Goal: Task Accomplishment & Management: Manage account settings

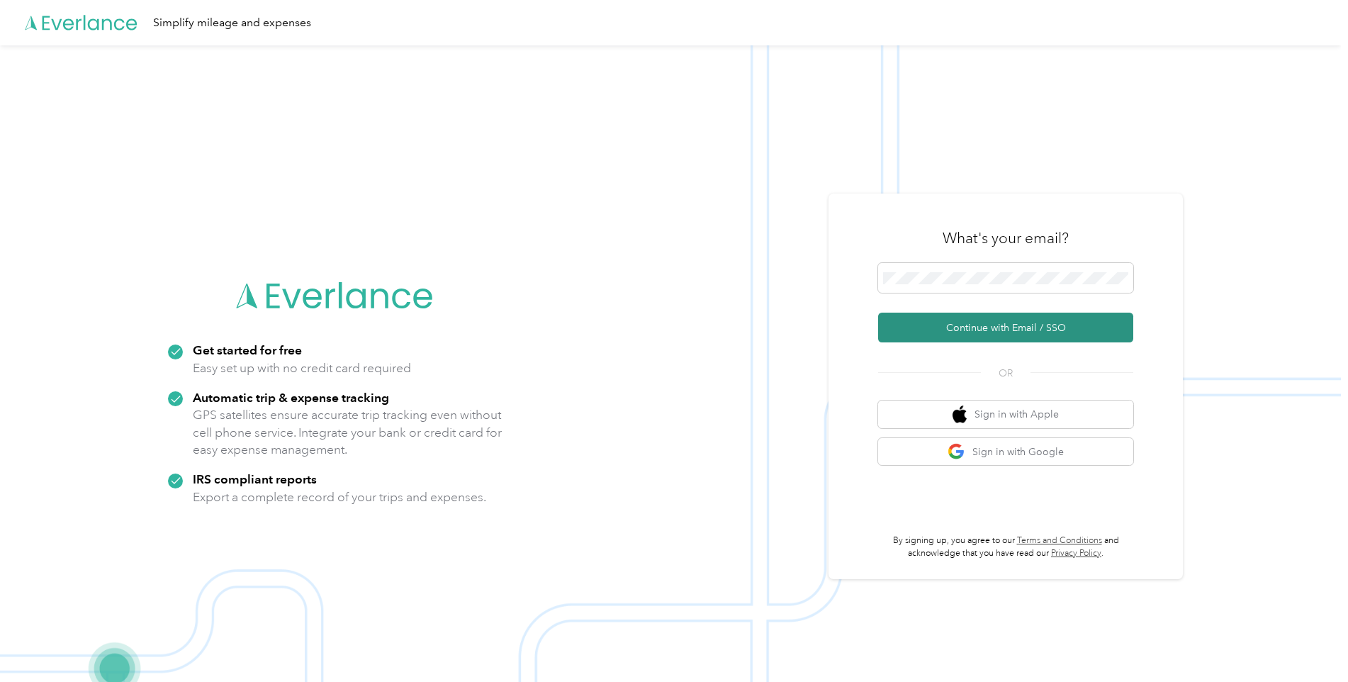
click at [965, 324] on button "Continue with Email / SSO" at bounding box center [1005, 328] width 255 height 30
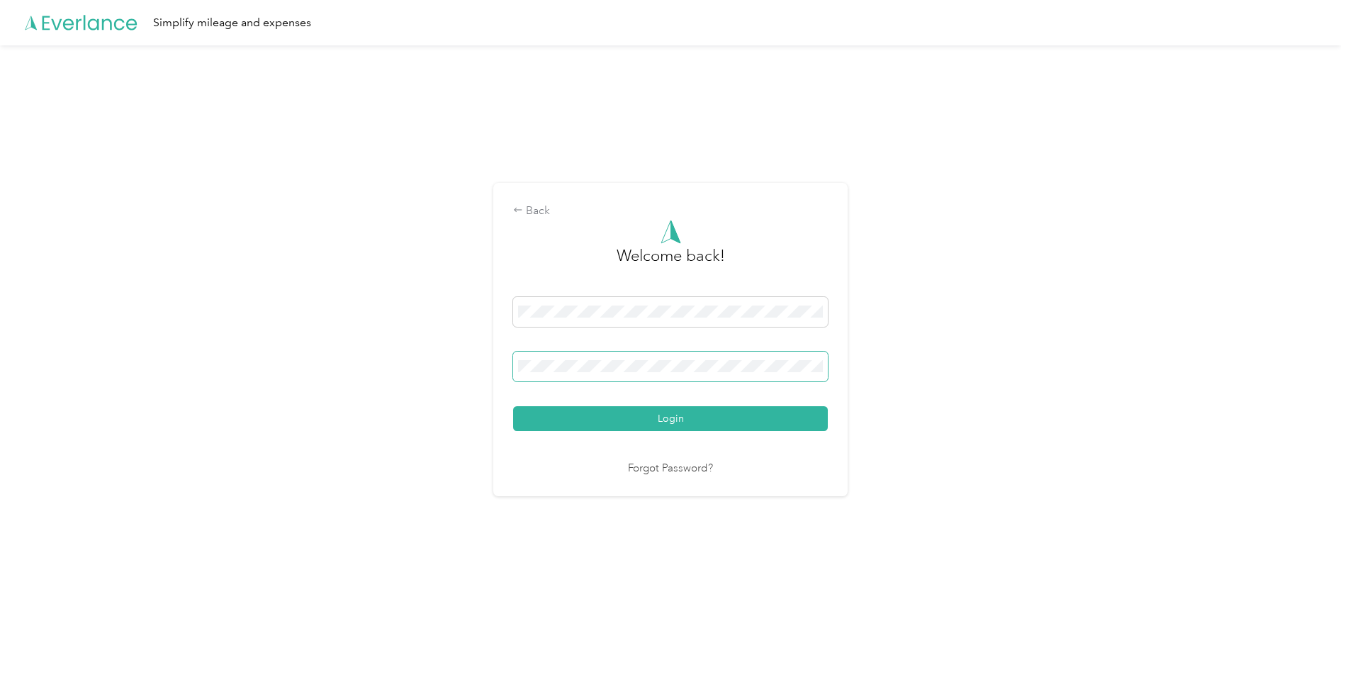
click at [513, 406] on button "Login" at bounding box center [670, 418] width 315 height 25
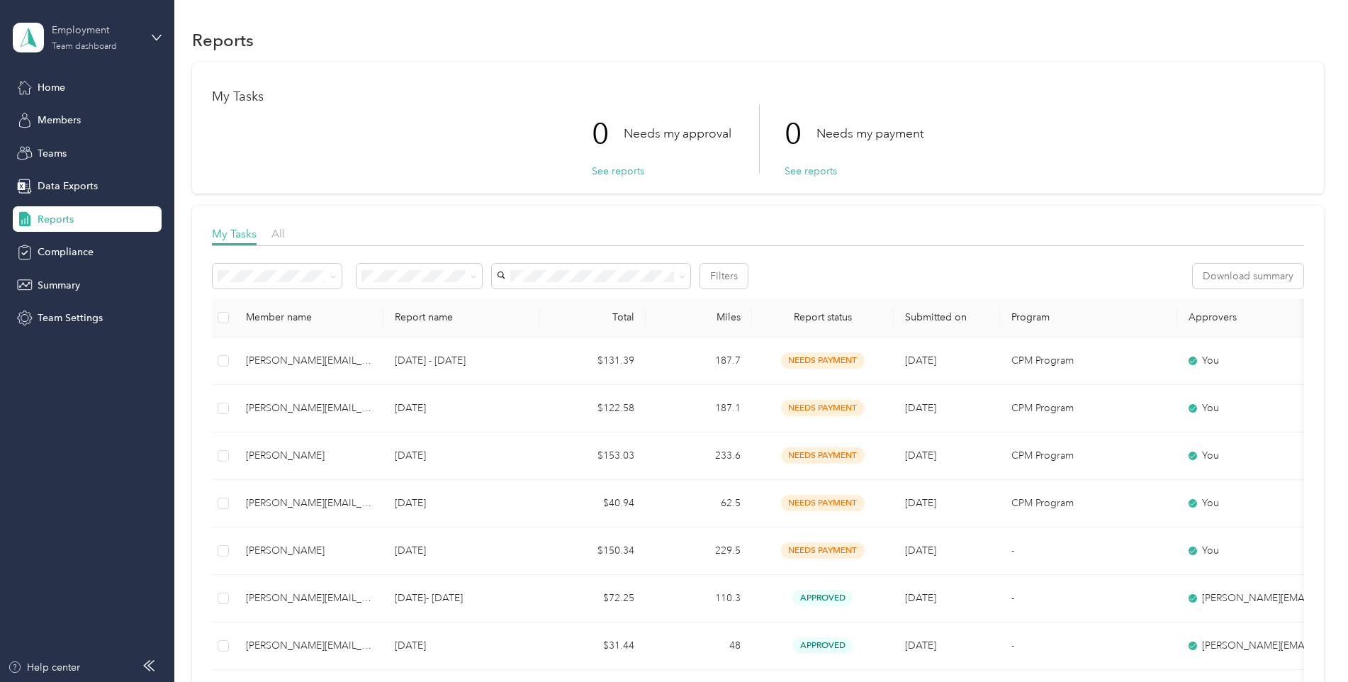
click at [81, 48] on div "Team dashboard" at bounding box center [84, 47] width 65 height 9
click at [85, 155] on div "Personal dashboard" at bounding box center [202, 148] width 359 height 25
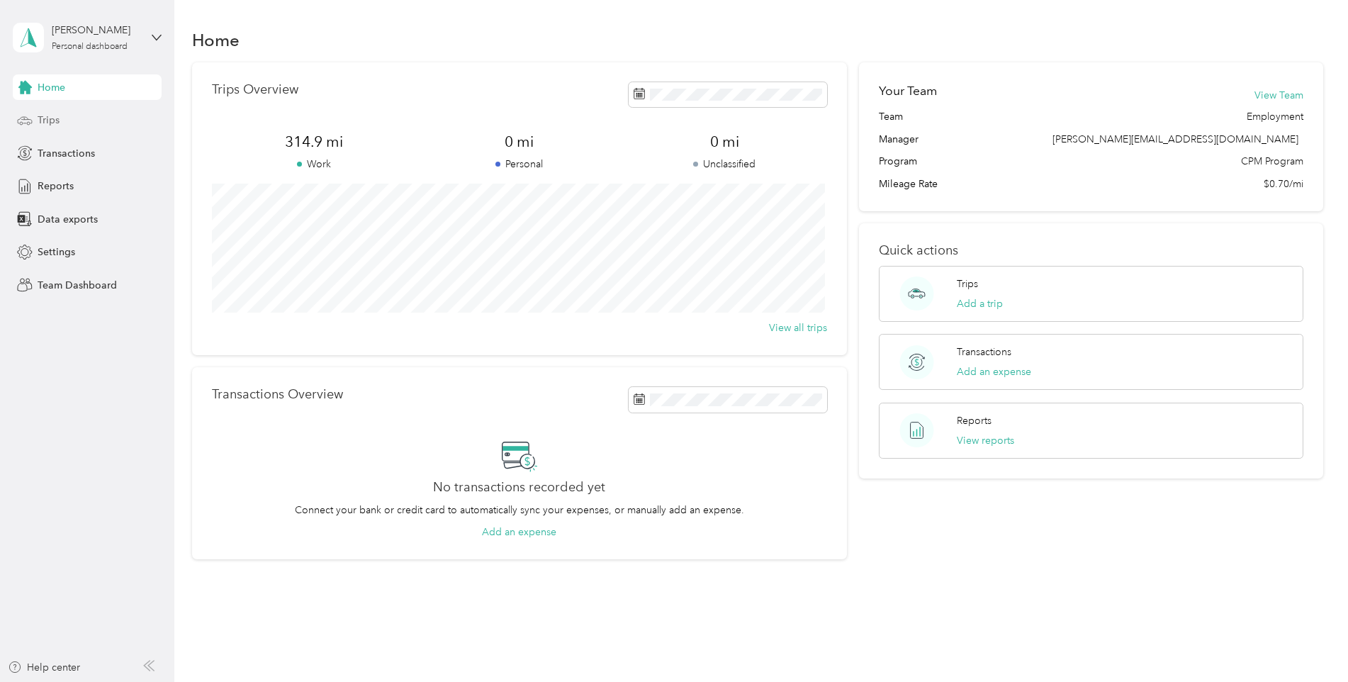
click at [69, 115] on div "Trips" at bounding box center [87, 121] width 149 height 26
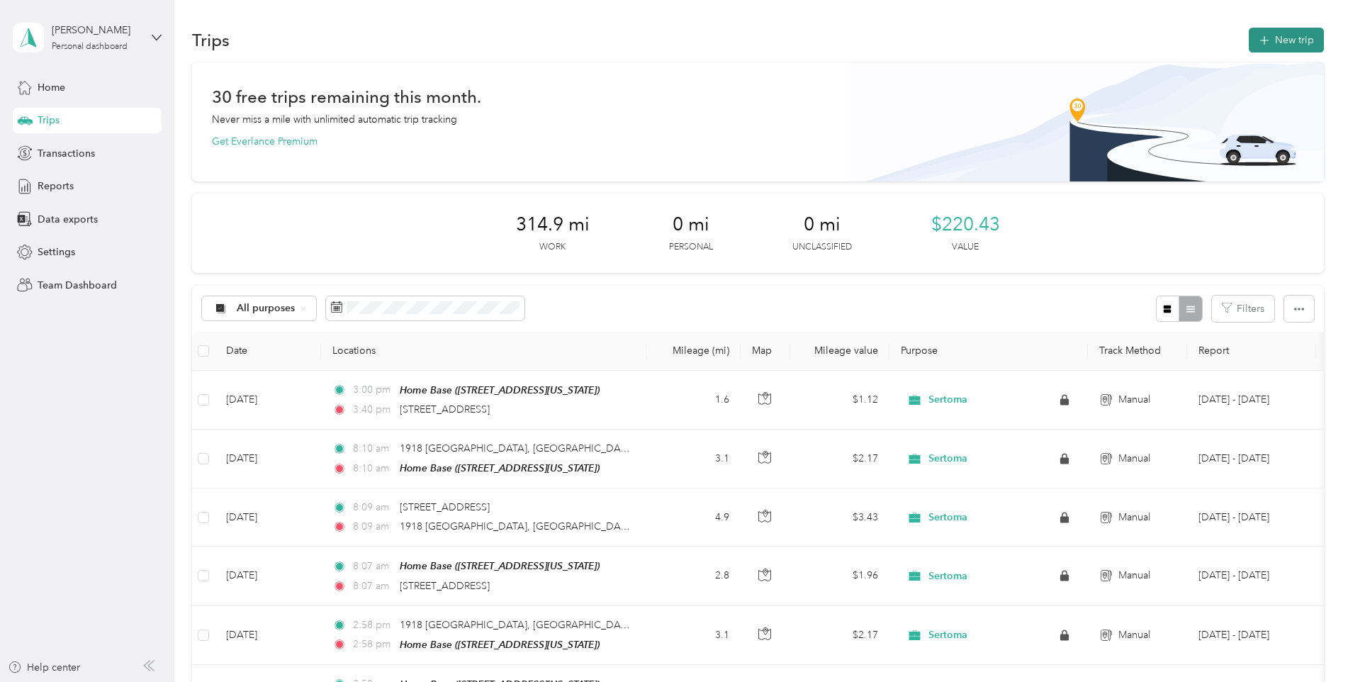
click at [1273, 43] on button "New trip" at bounding box center [1286, 40] width 75 height 25
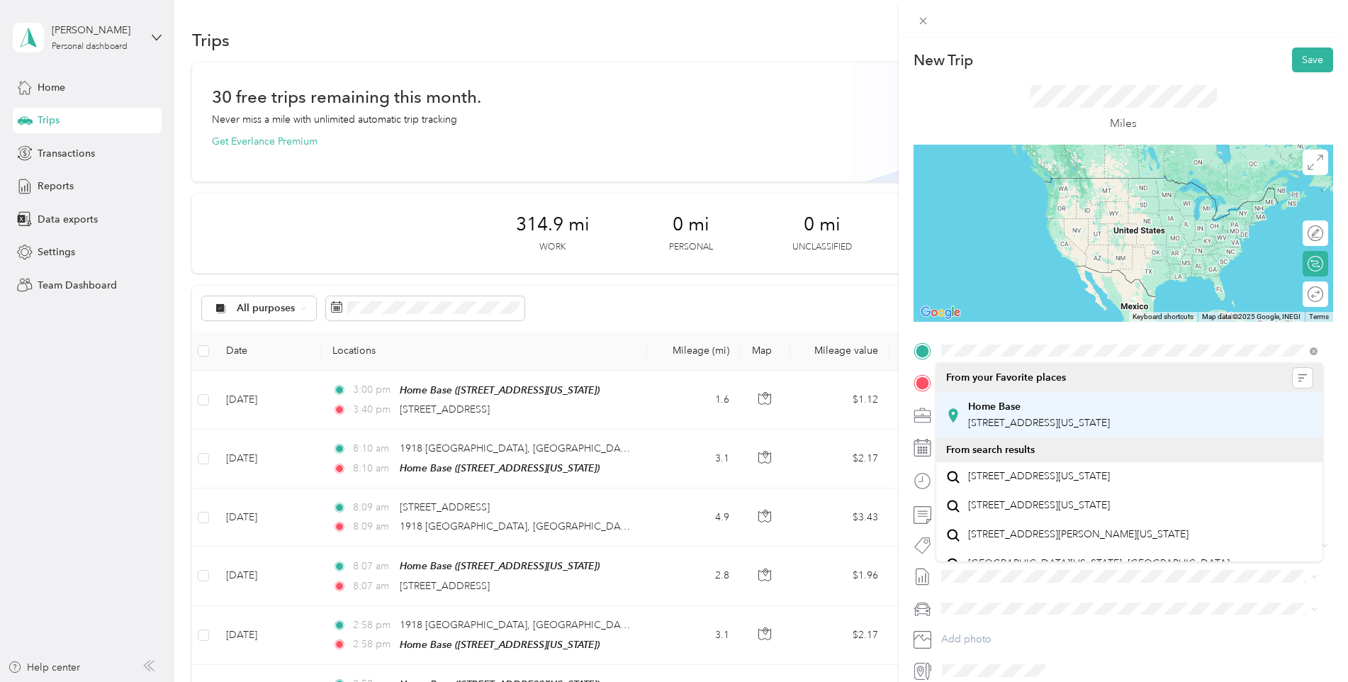
click at [1045, 411] on div "Home Base" at bounding box center [1039, 407] width 142 height 13
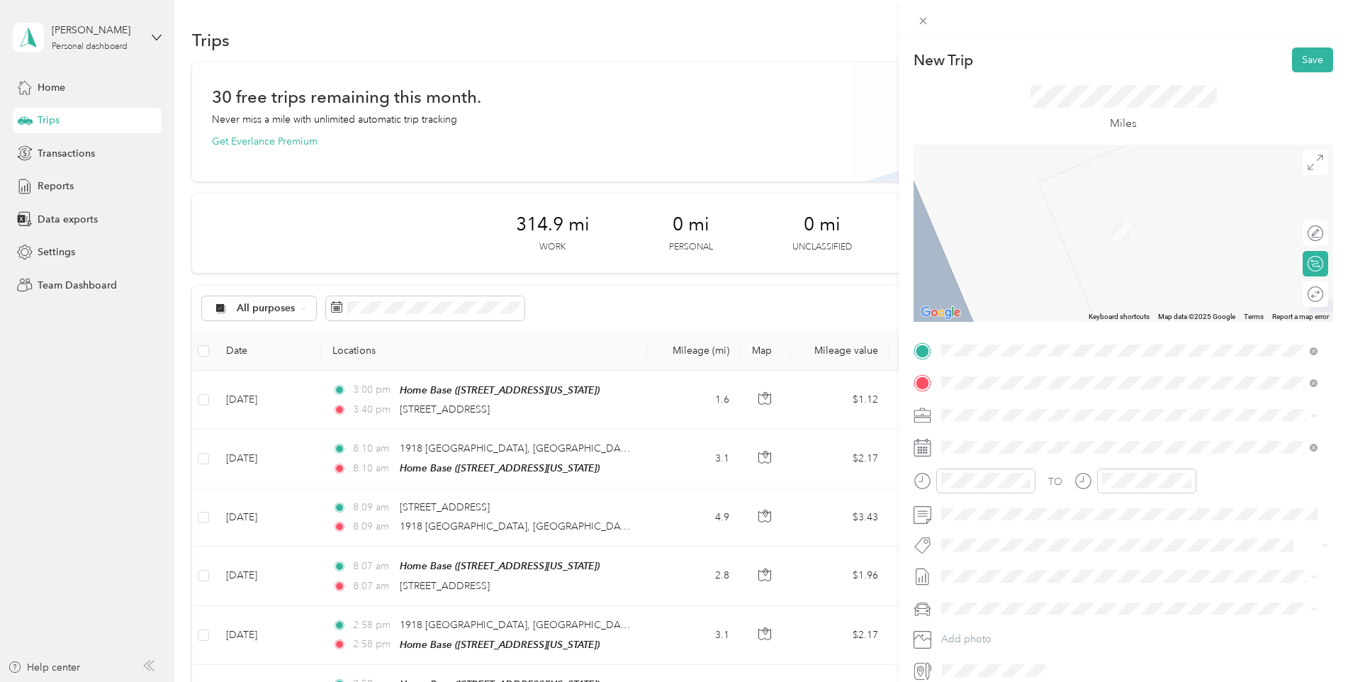
click at [1014, 517] on li "TEAM [PERSON_NAME] 2 [STREET_ADDRESS][PERSON_NAME][US_STATE]" at bounding box center [1129, 500] width 386 height 50
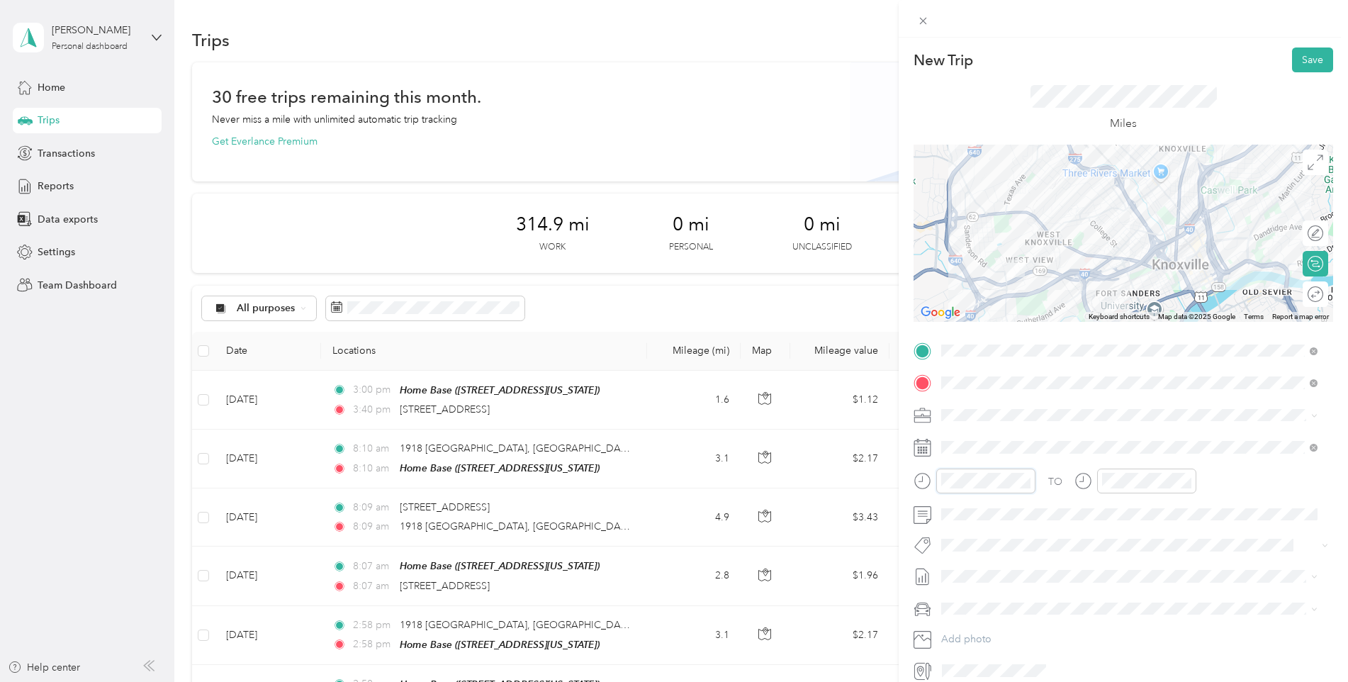
click at [904, 477] on form "New Trip Save This trip cannot be edited because it is either under review, app…" at bounding box center [1123, 364] width 449 height 634
click at [892, 483] on div "New Trip Save This trip cannot be edited because it is either under review, app…" at bounding box center [674, 341] width 1348 height 682
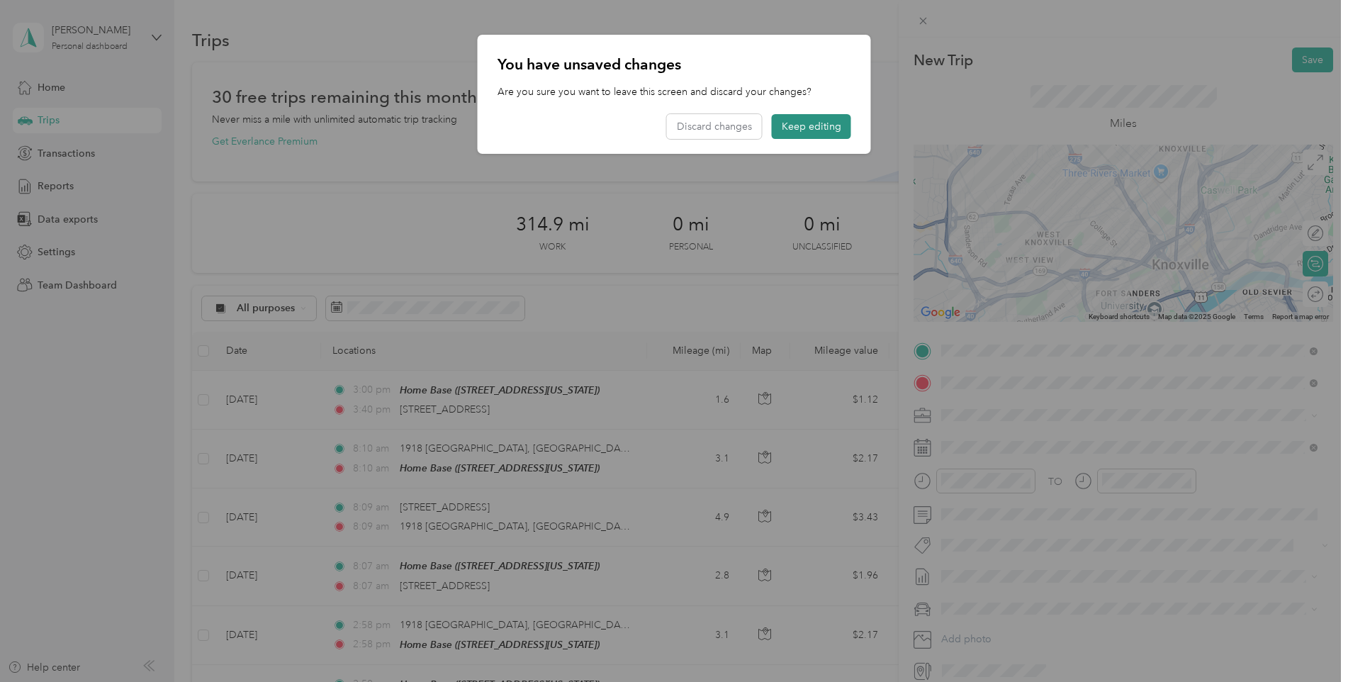
click at [827, 116] on button "Keep editing" at bounding box center [811, 126] width 79 height 25
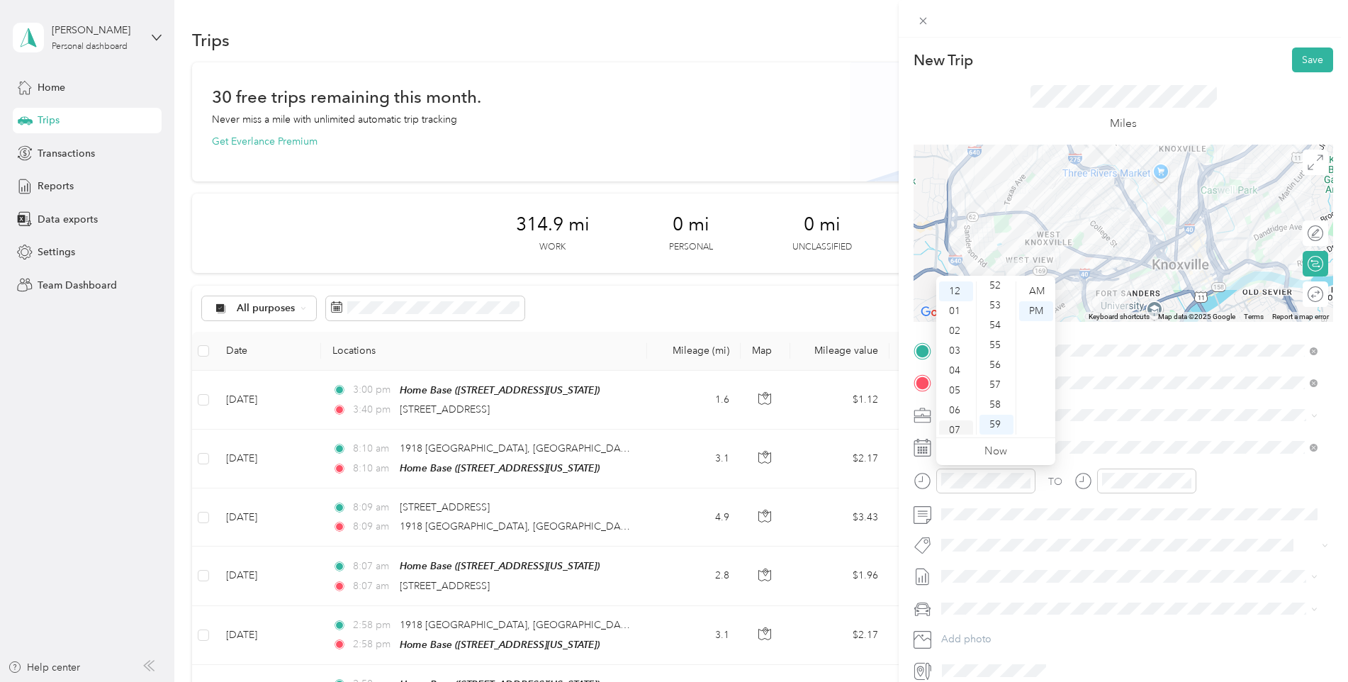
click at [965, 431] on div "07" at bounding box center [956, 430] width 34 height 20
click at [996, 376] on div "15" at bounding box center [997, 376] width 34 height 20
click at [1041, 291] on div "AM" at bounding box center [1036, 291] width 34 height 20
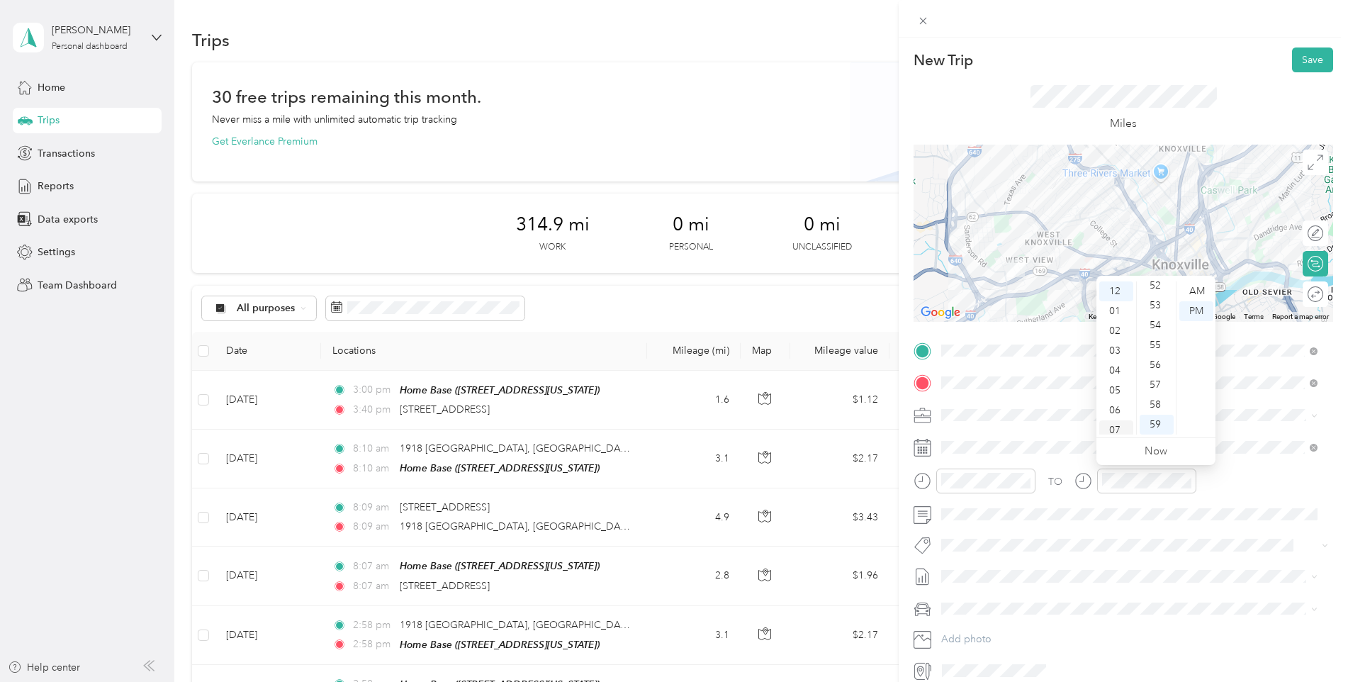
click at [1118, 431] on div "07" at bounding box center [1116, 430] width 34 height 20
click at [1161, 418] on div "30" at bounding box center [1157, 416] width 34 height 20
click at [1201, 290] on div "AM" at bounding box center [1197, 291] width 34 height 20
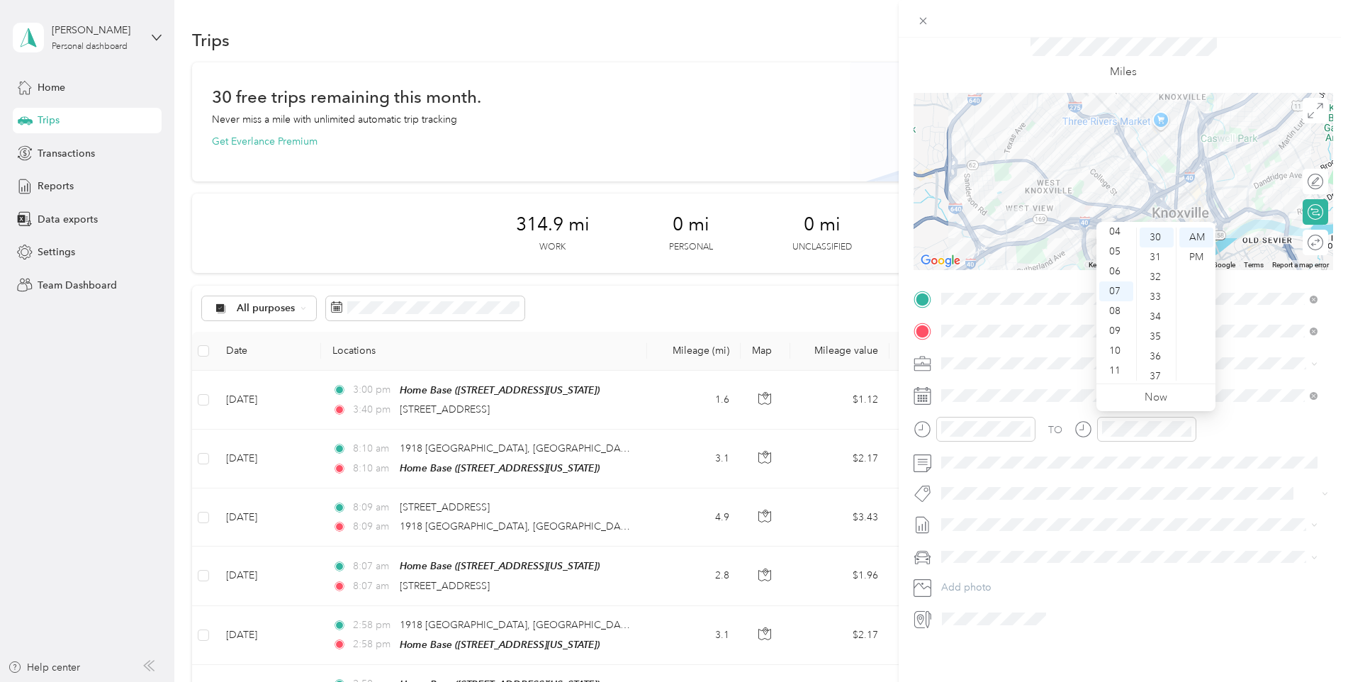
scroll to position [0, 0]
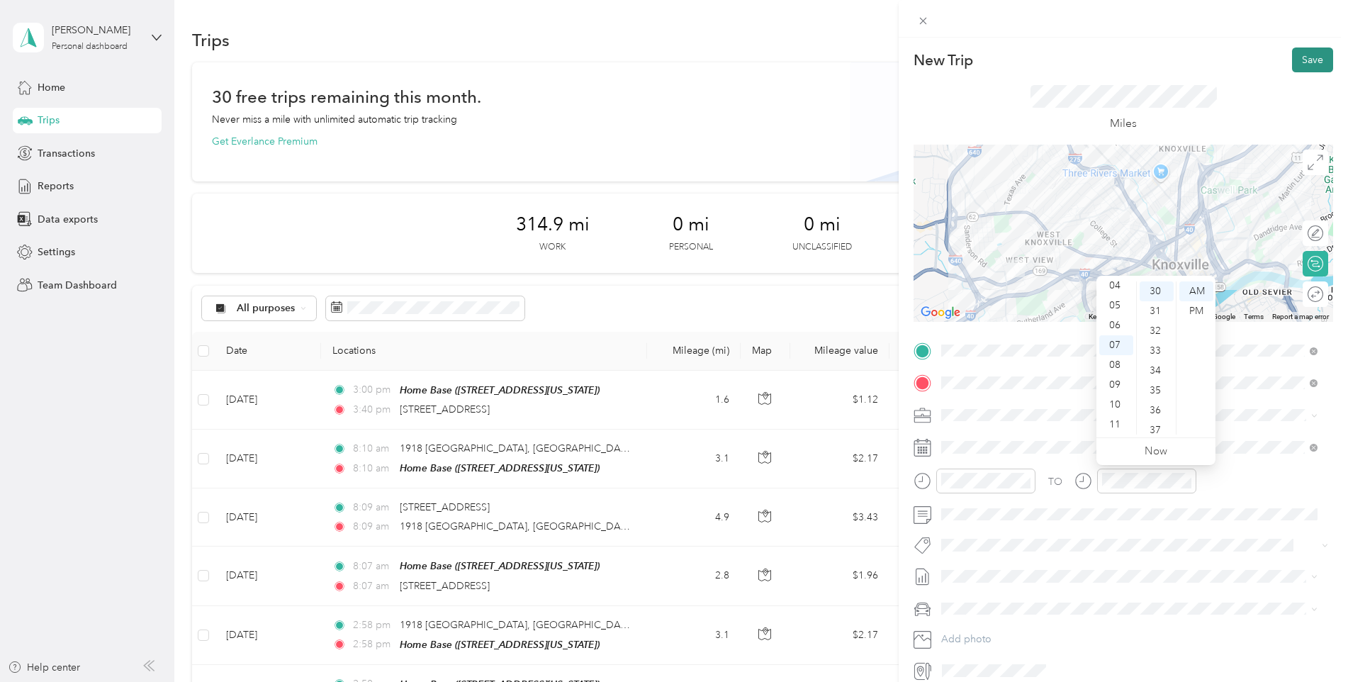
click at [1309, 50] on button "Save" at bounding box center [1312, 59] width 41 height 25
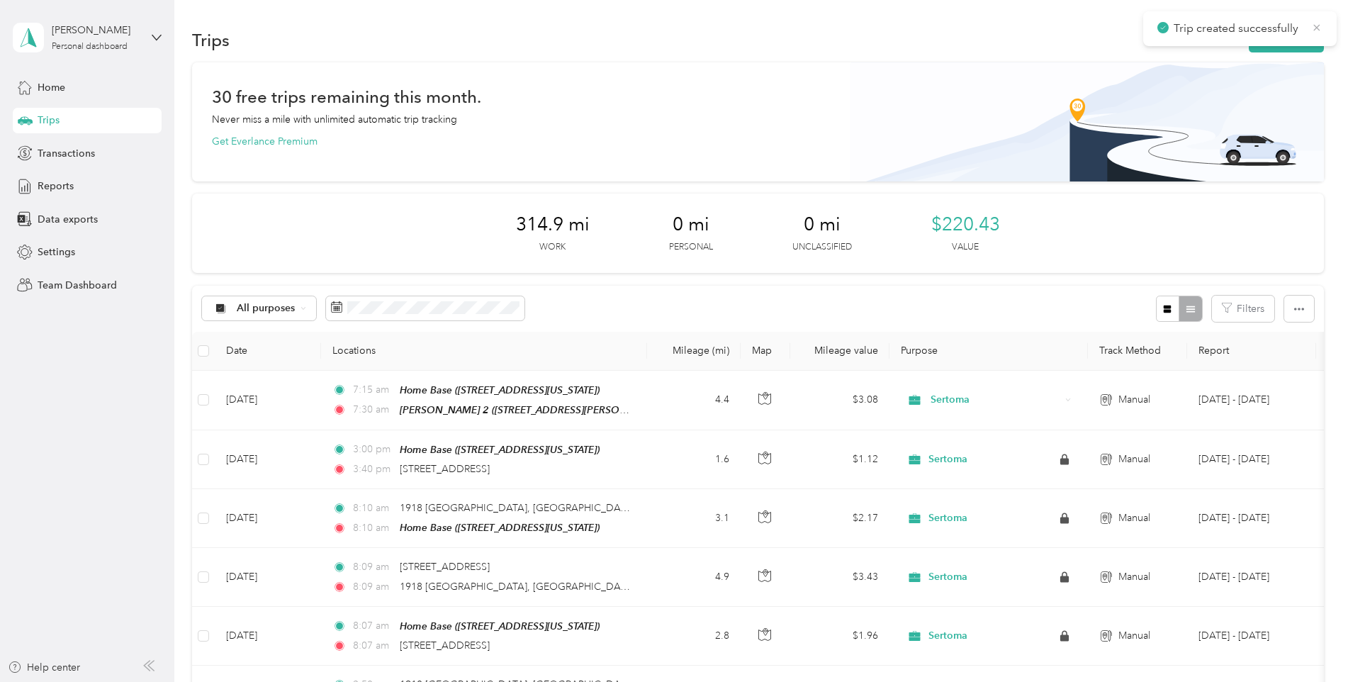
click at [1315, 24] on icon at bounding box center [1316, 27] width 11 height 13
click at [1296, 39] on button "New trip" at bounding box center [1286, 40] width 75 height 25
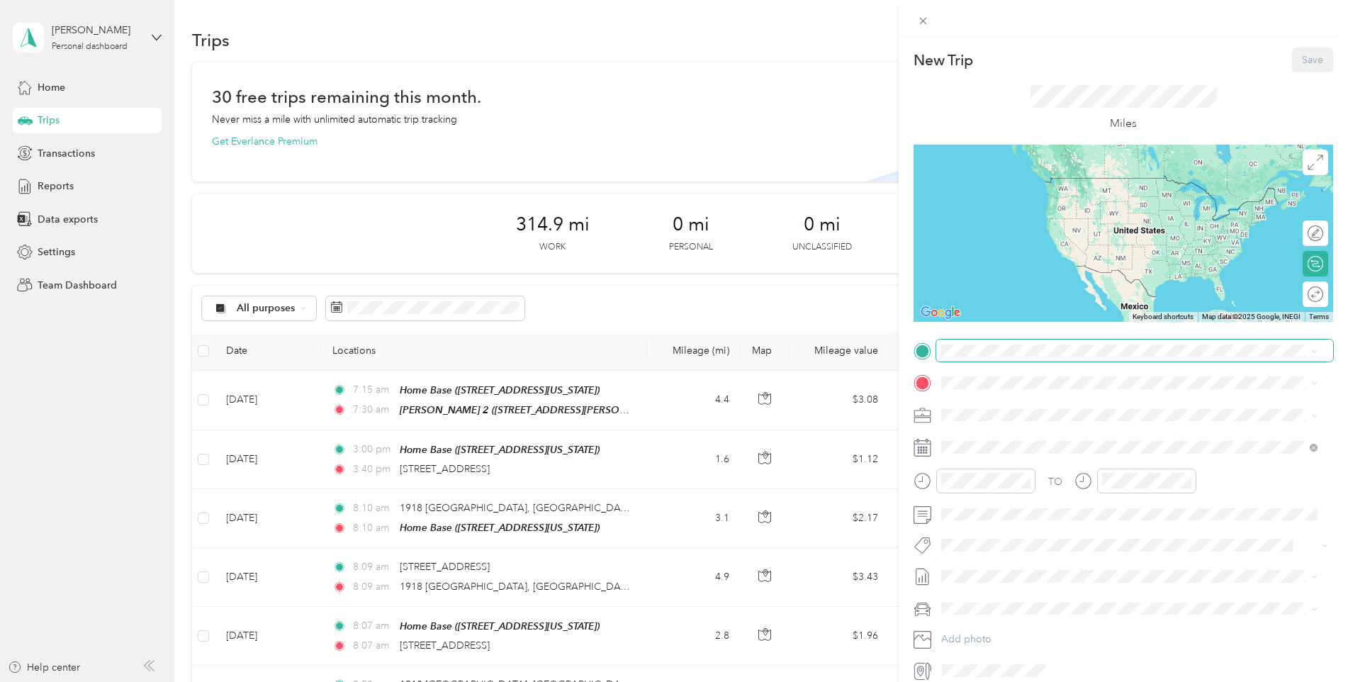
click at [995, 341] on span at bounding box center [1134, 351] width 397 height 23
click at [1036, 457] on strong "[PERSON_NAME] 2" at bounding box center [1063, 458] width 93 height 13
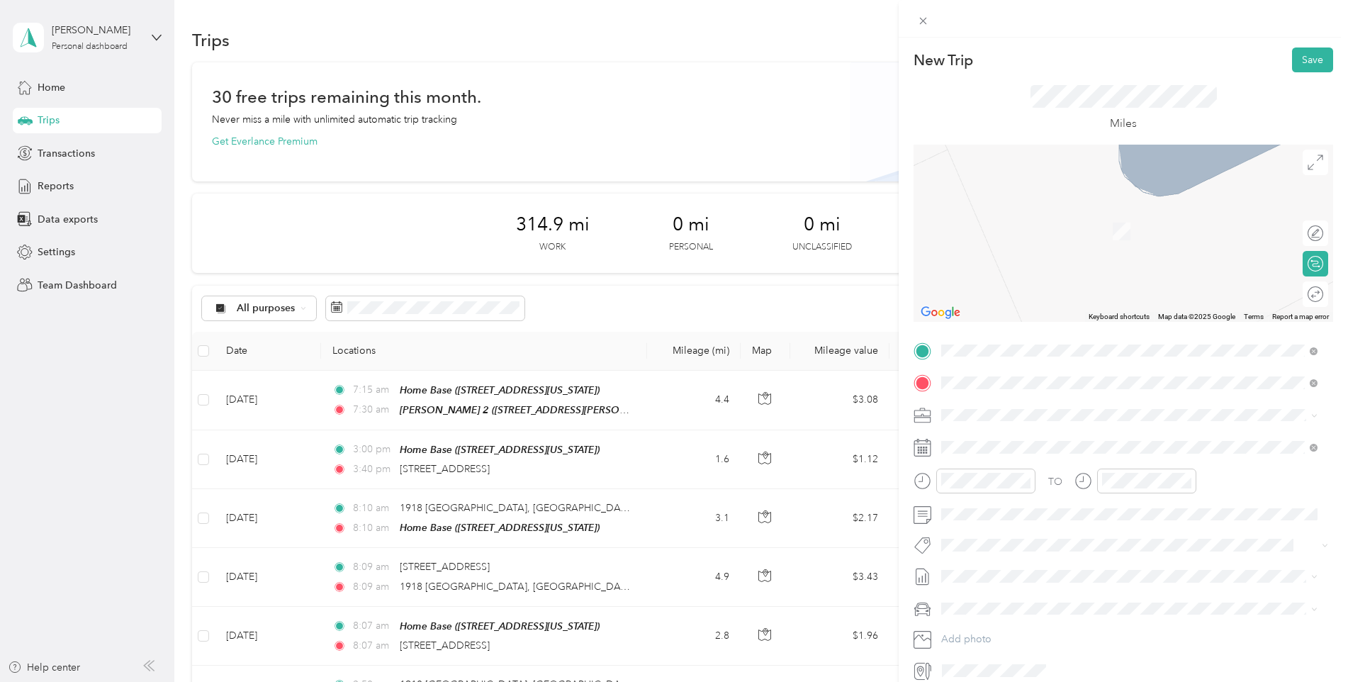
click at [1082, 469] on span "[STREET_ADDRESS][US_STATE]" at bounding box center [1039, 463] width 142 height 13
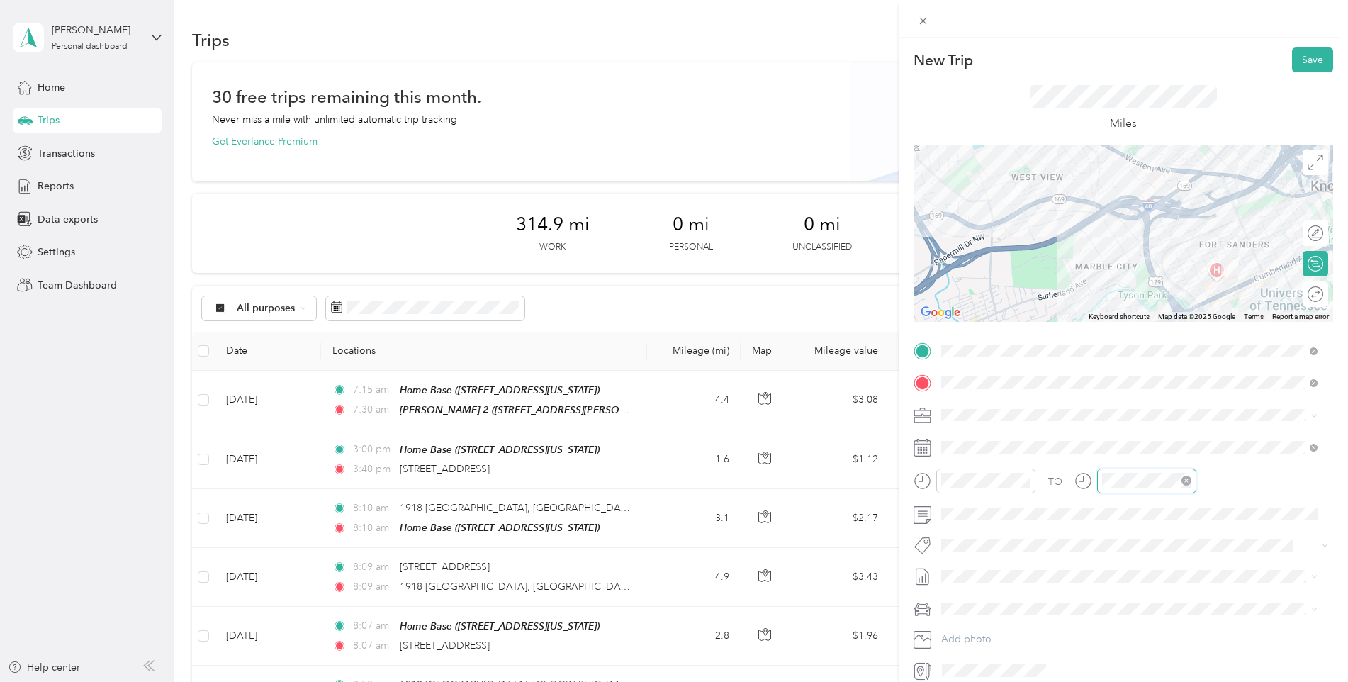
scroll to position [20, 0]
click at [1086, 481] on div at bounding box center [1136, 481] width 122 height 25
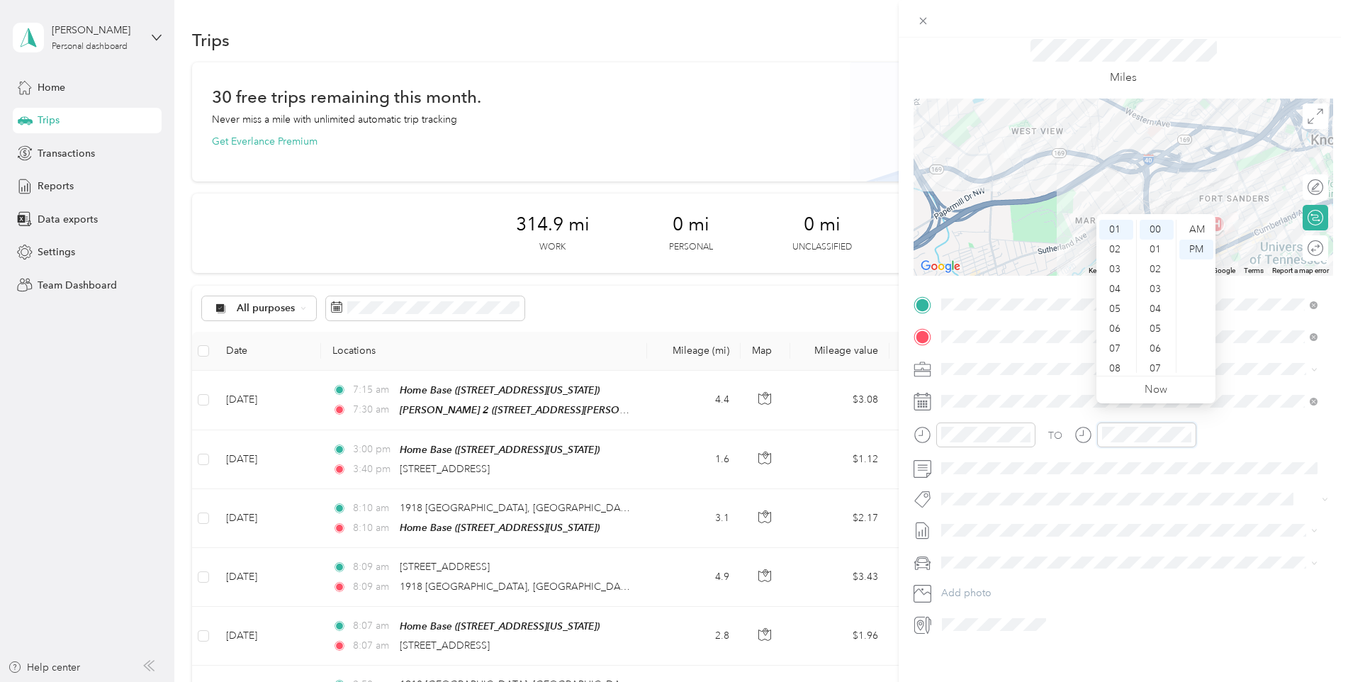
scroll to position [0, 0]
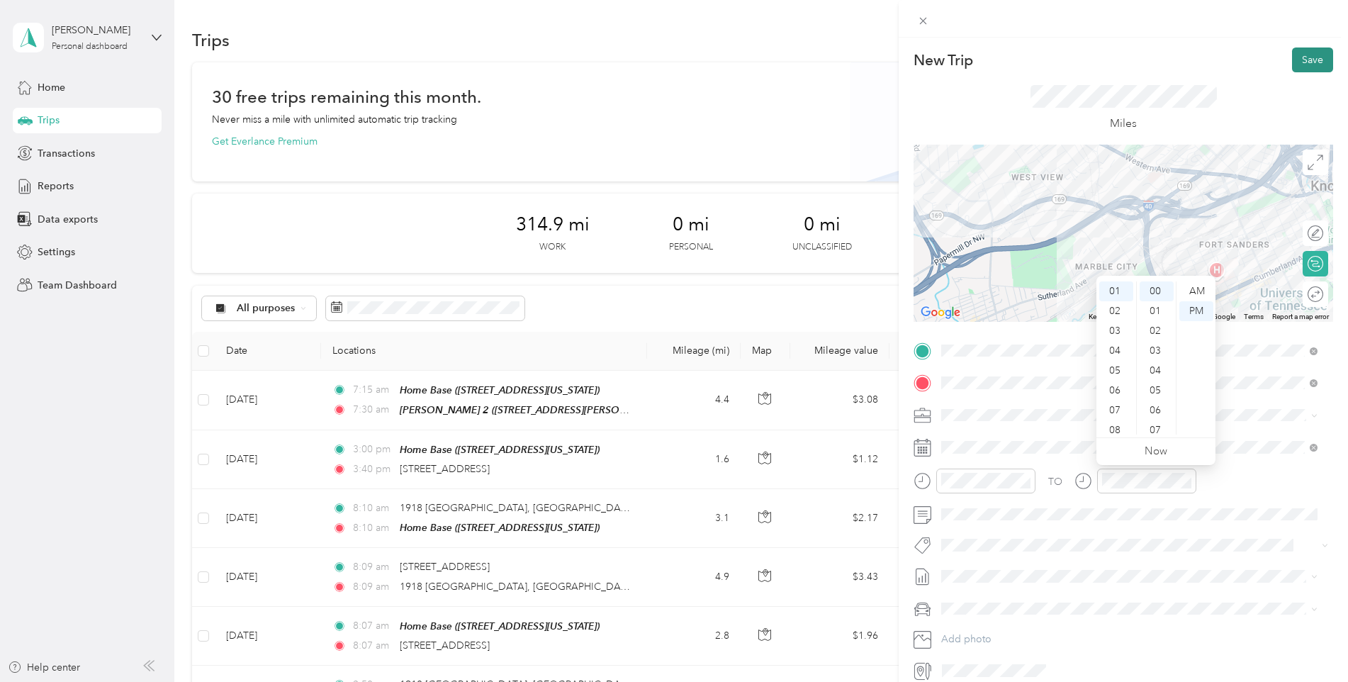
click at [1306, 60] on button "Save" at bounding box center [1312, 59] width 41 height 25
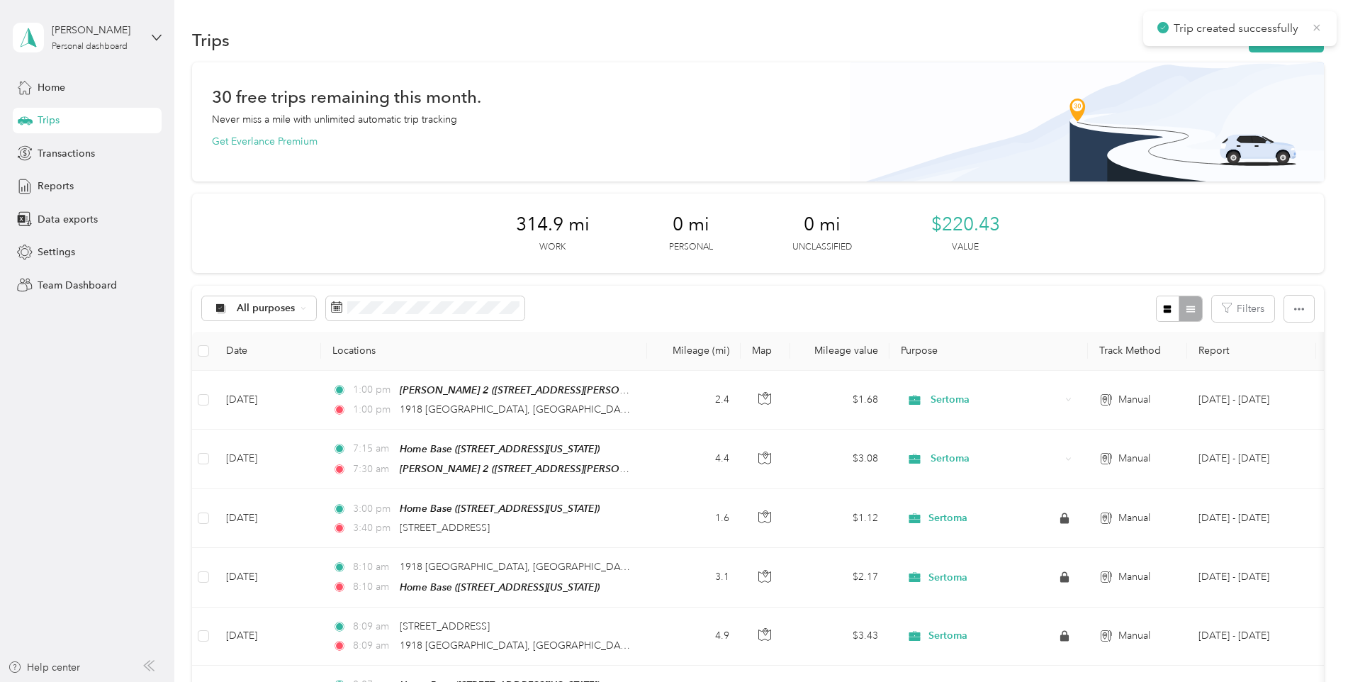
click at [1314, 23] on icon at bounding box center [1316, 27] width 11 height 13
click at [1290, 38] on button "New trip" at bounding box center [1286, 40] width 75 height 25
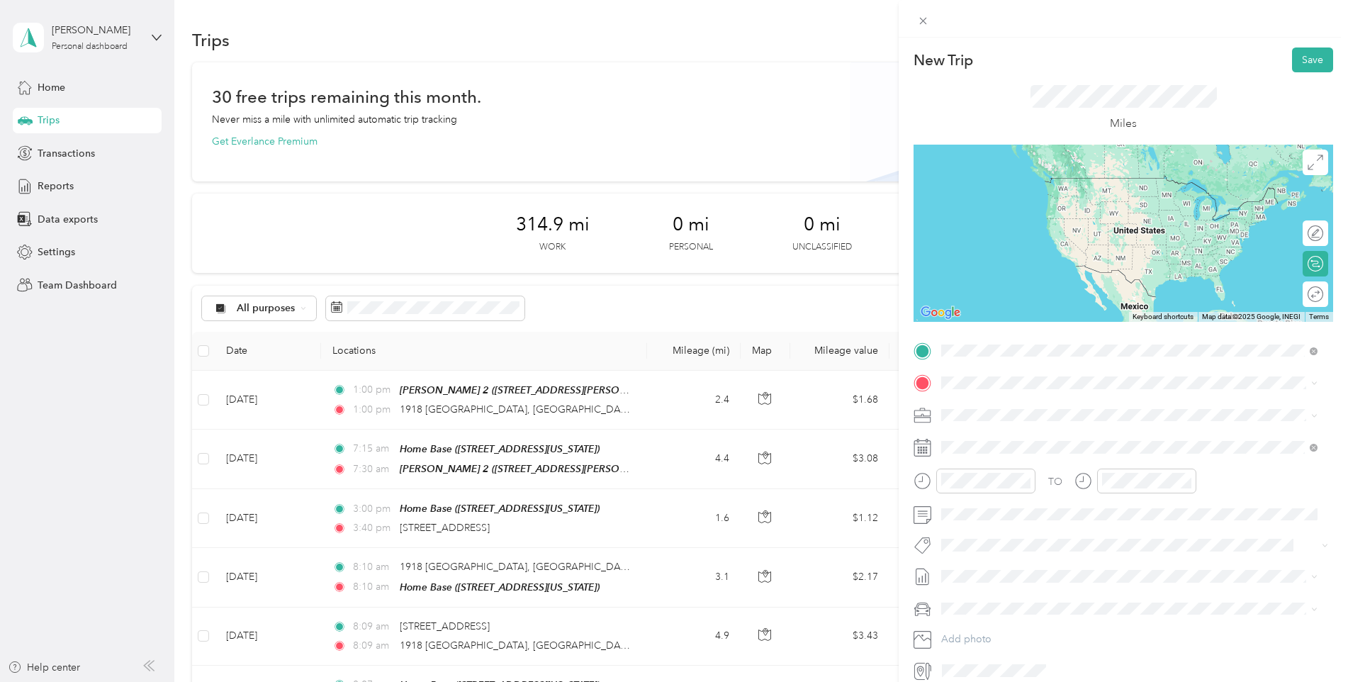
click at [1079, 437] on span "[STREET_ADDRESS][US_STATE]" at bounding box center [1039, 431] width 142 height 13
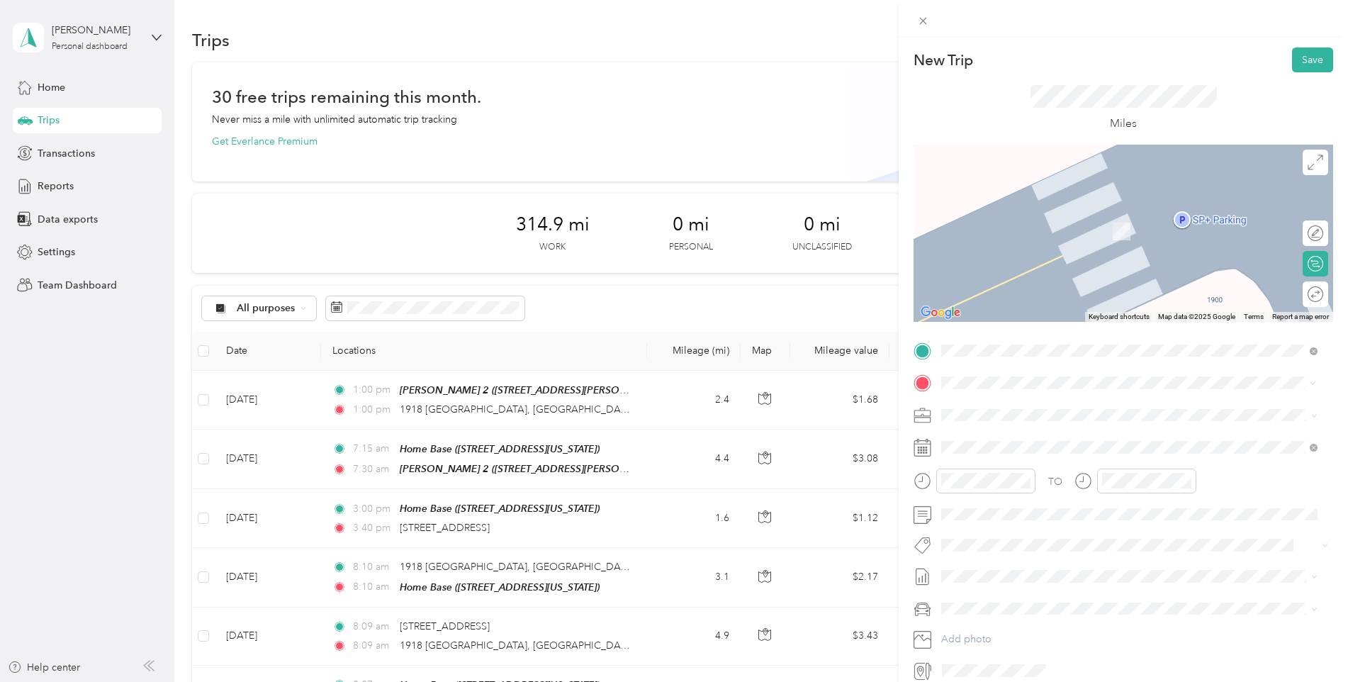
click at [1044, 452] on span "[STREET_ADDRESS][US_STATE]" at bounding box center [1039, 455] width 142 height 12
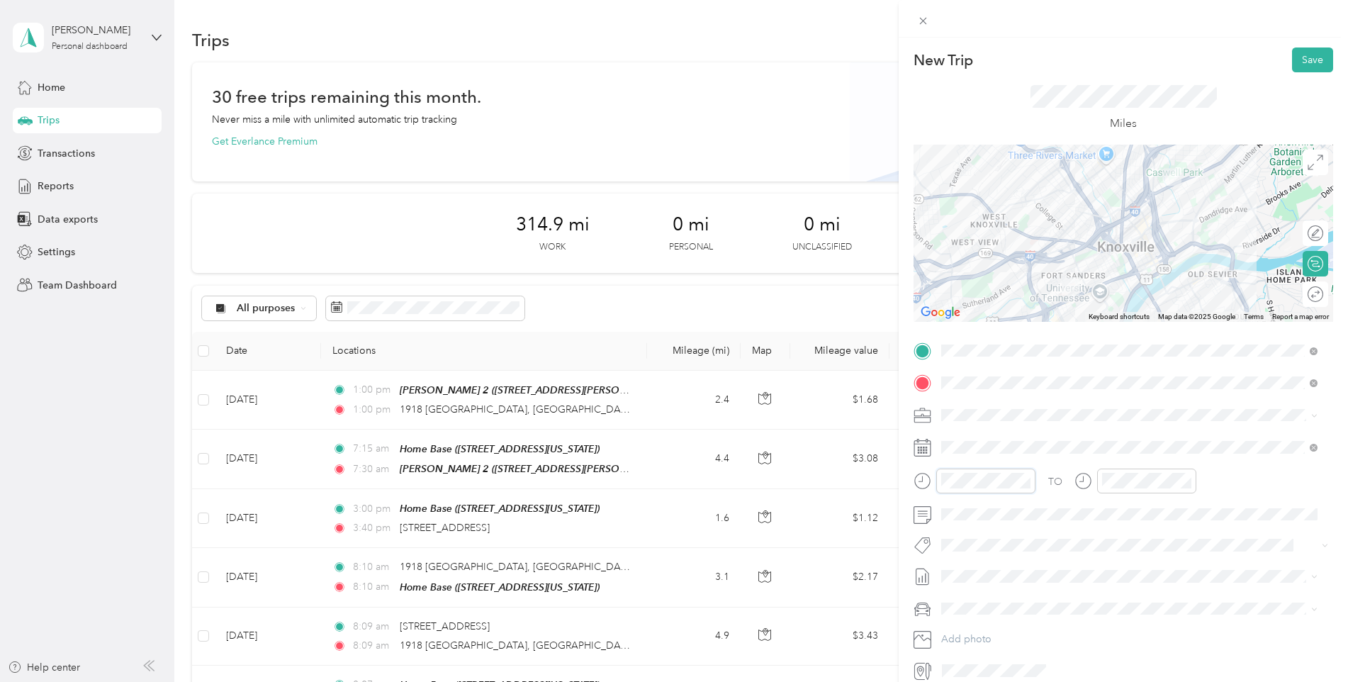
click at [934, 476] on div at bounding box center [975, 481] width 122 height 25
click at [1073, 474] on div "TO" at bounding box center [1124, 486] width 420 height 35
click at [902, 485] on form "New Trip Save This trip cannot be edited because it is either under review, app…" at bounding box center [1123, 364] width 449 height 634
click at [1133, 524] on span at bounding box center [1134, 514] width 397 height 23
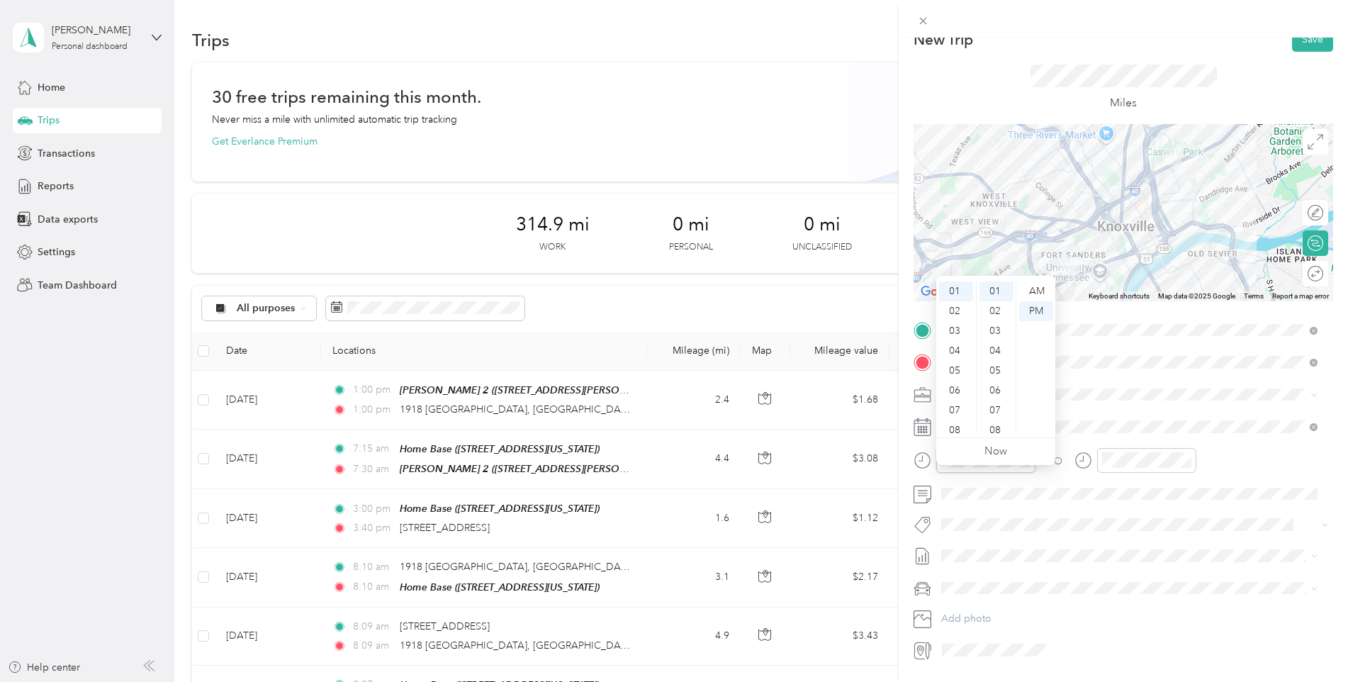
scroll to position [0, 0]
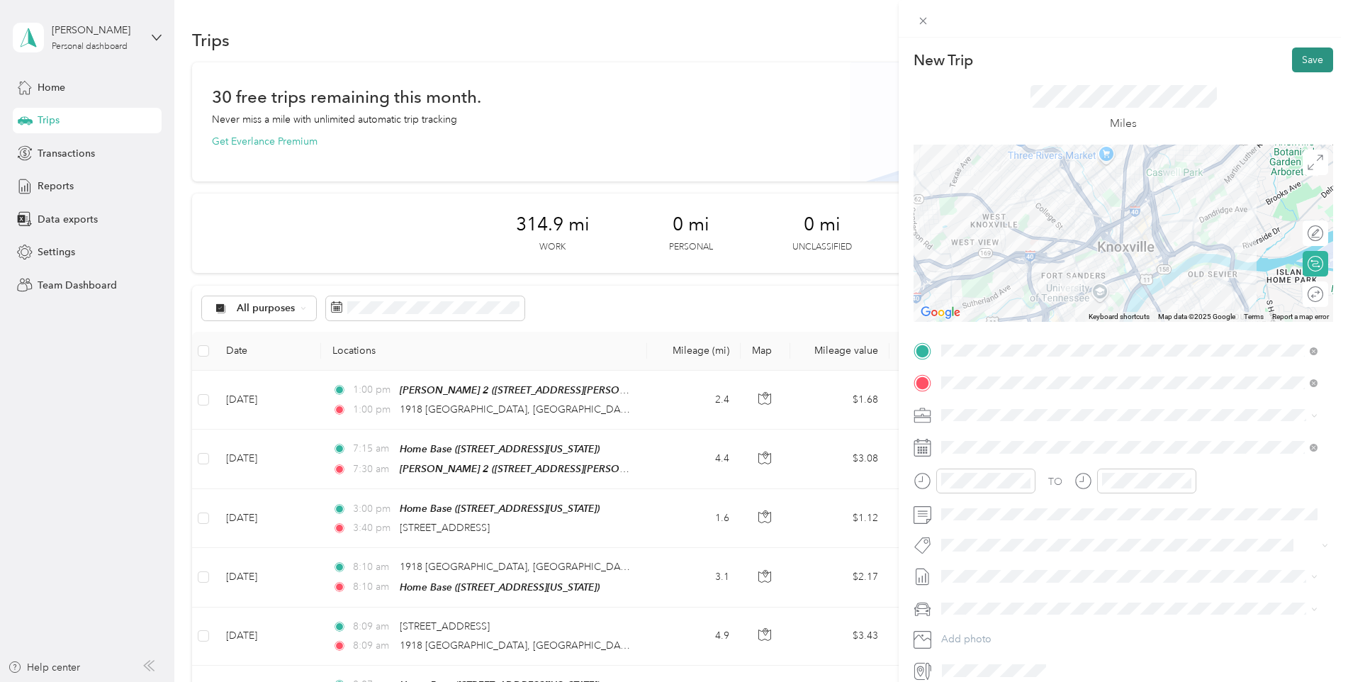
click at [1310, 61] on button "Save" at bounding box center [1312, 59] width 41 height 25
